Goal: Find specific fact: Find specific fact

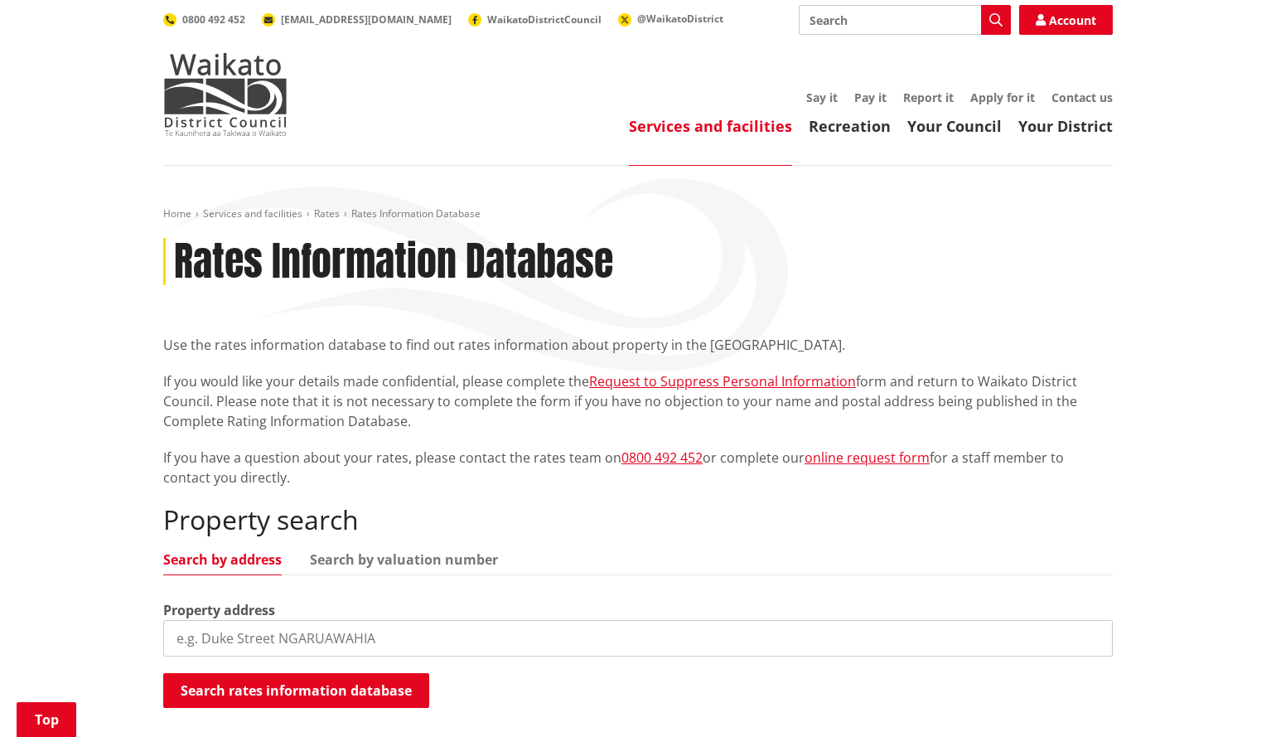
scroll to position [202, 0]
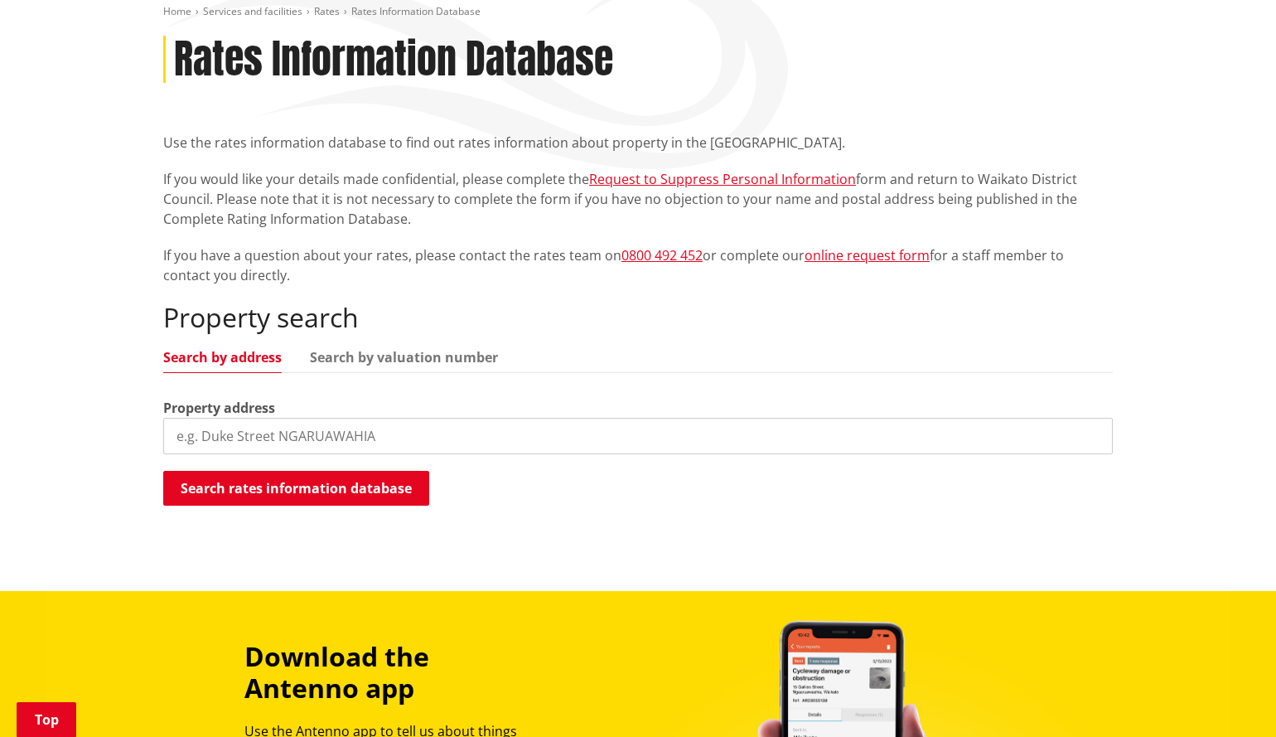
click at [326, 436] on input "search" at bounding box center [638, 436] width 950 height 36
paste input "[STREET_ADDRESS]"
drag, startPoint x: 276, startPoint y: 436, endPoint x: 357, endPoint y: 430, distance: 81.4
click at [357, 430] on input "[STREET_ADDRESS]" at bounding box center [638, 436] width 950 height 36
type input "[STREET_ADDRESS]"
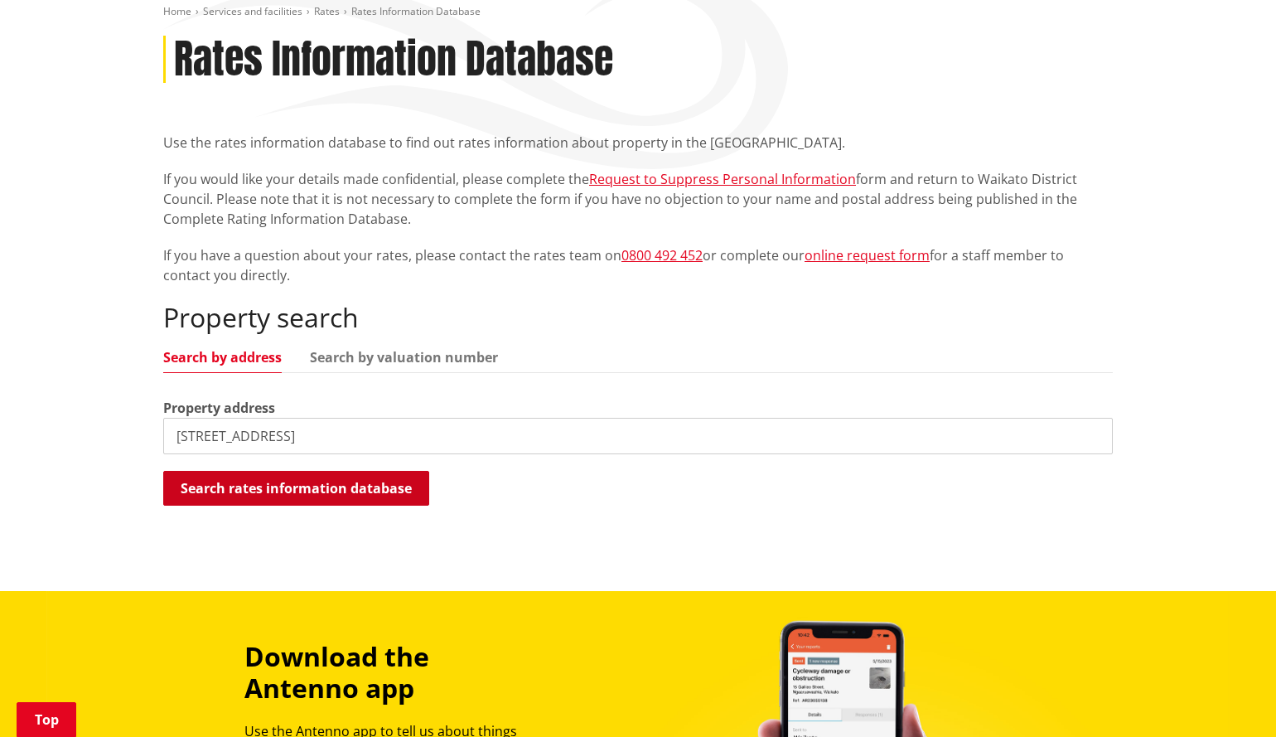
click at [304, 492] on button "Search rates information database" at bounding box center [296, 488] width 266 height 35
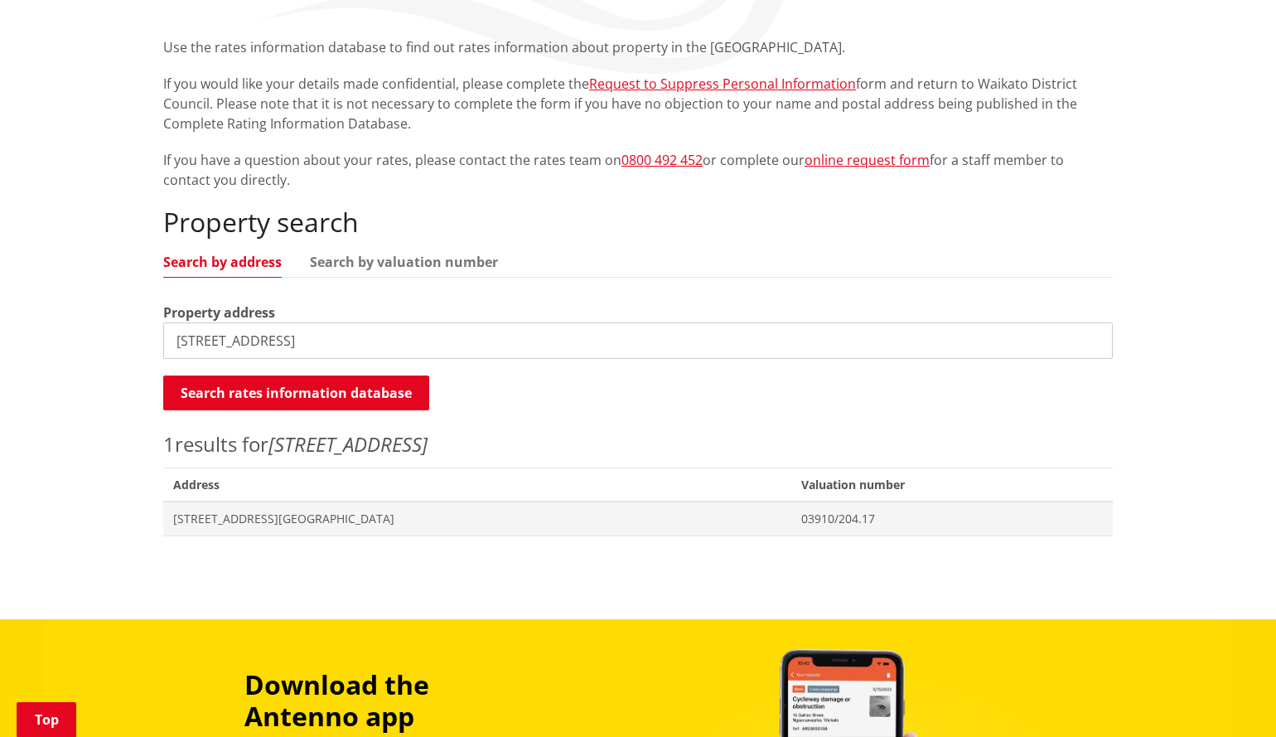
scroll to position [300, 0]
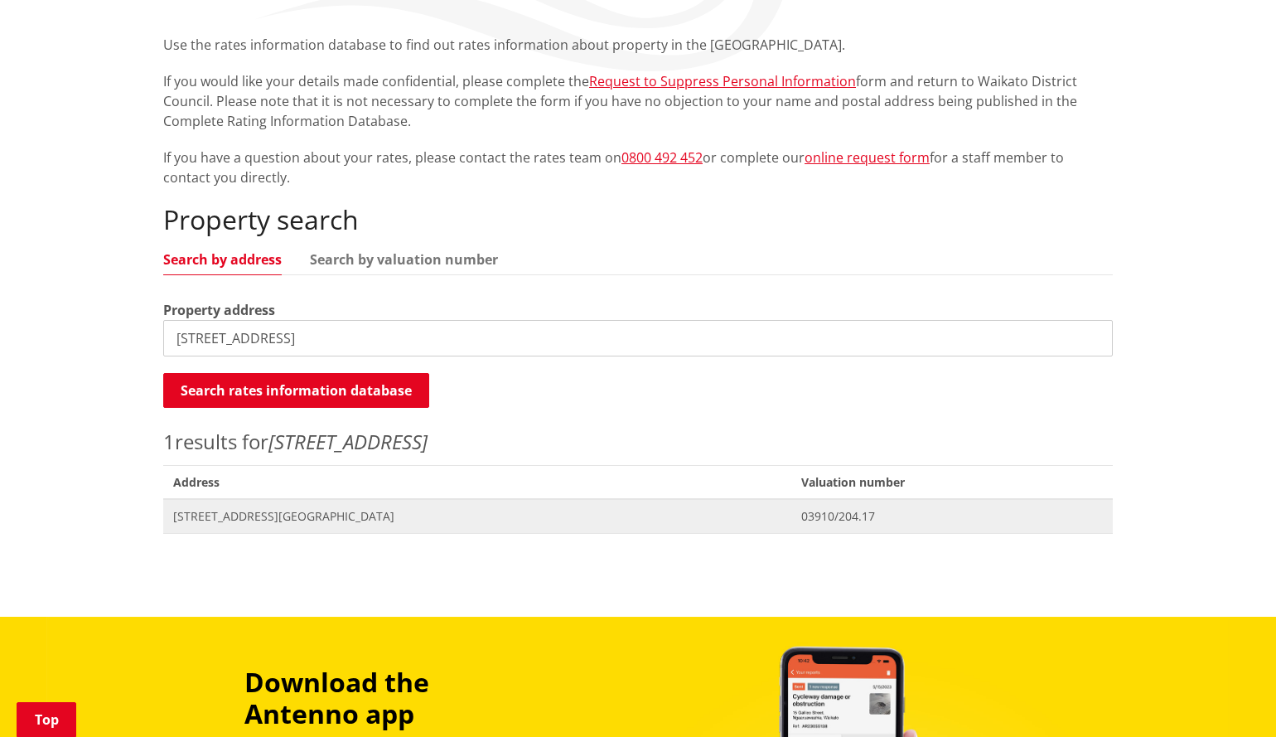
click at [278, 518] on span "[STREET_ADDRESS][GEOGRAPHIC_DATA]" at bounding box center [477, 516] width 608 height 17
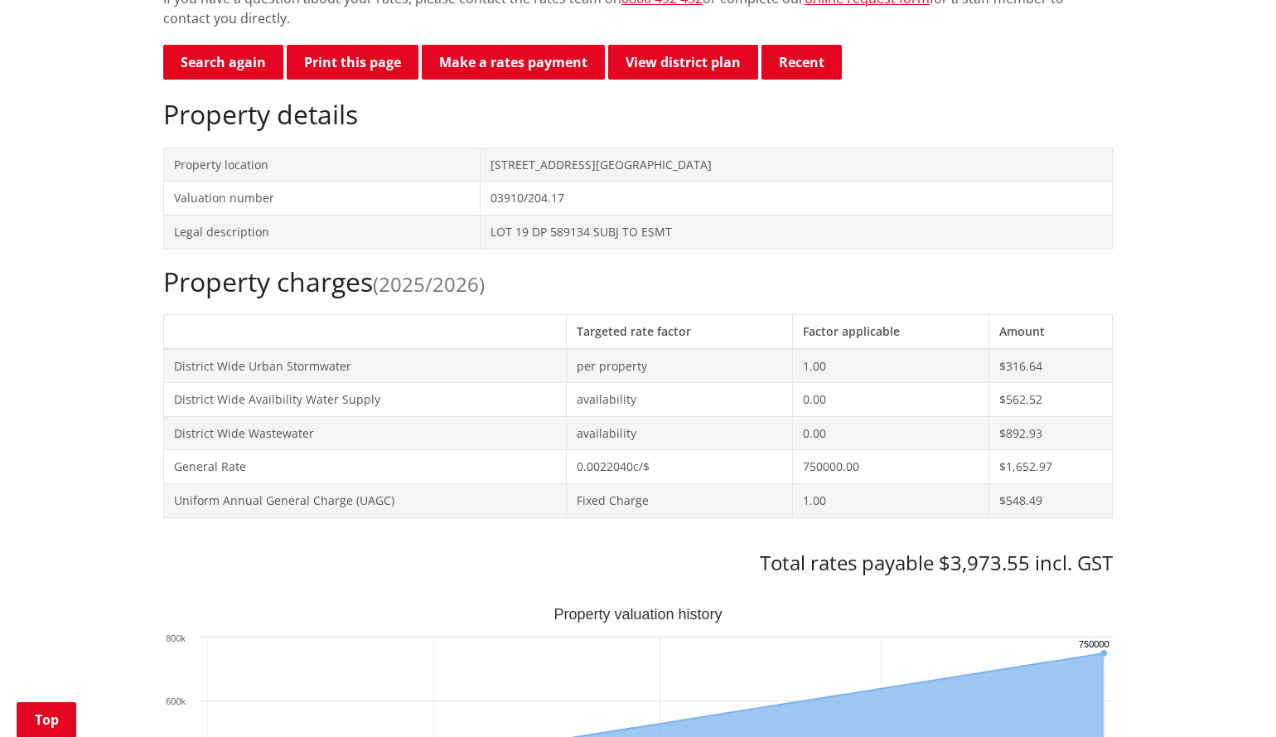
scroll to position [559, 0]
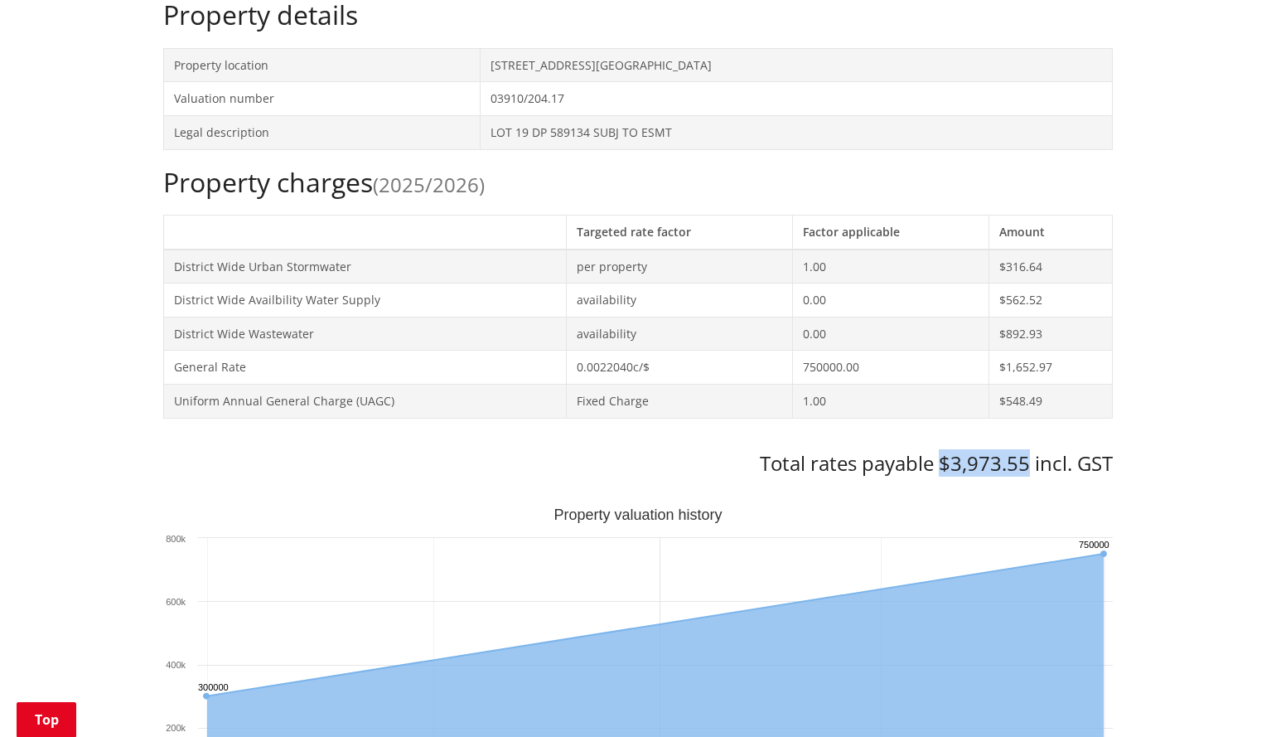
drag, startPoint x: 1026, startPoint y: 462, endPoint x: 944, endPoint y: 463, distance: 82.1
click at [944, 463] on h3 "Total rates payable $3,973.55 incl. GST" at bounding box center [638, 464] width 950 height 24
copy h3 "$3,973.55"
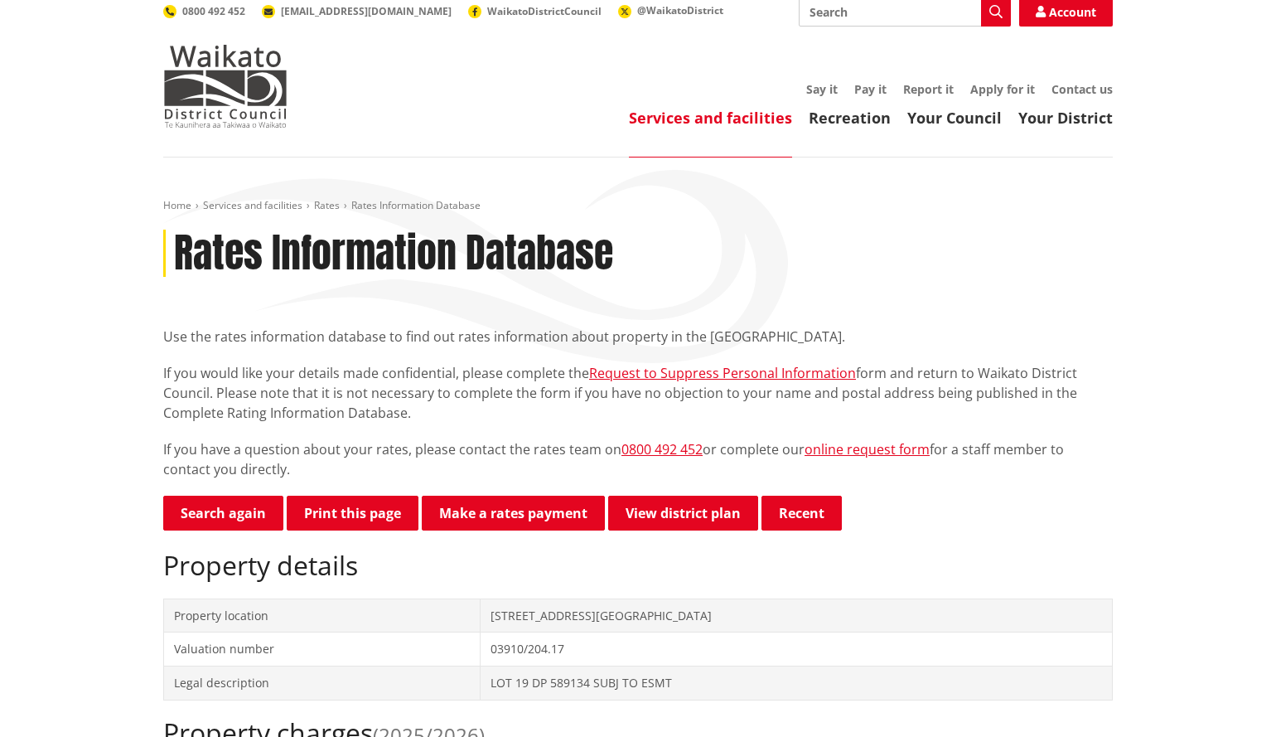
scroll to position [0, 0]
